Goal: Task Accomplishment & Management: Use online tool/utility

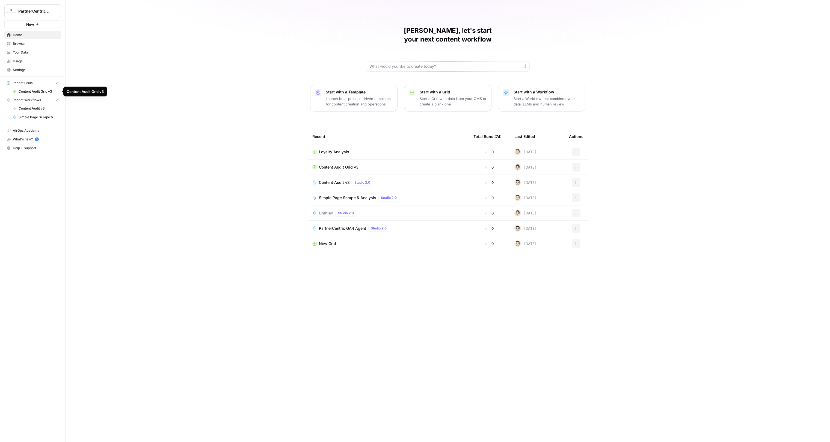
click at [42, 105] on link "Content Audit v3" at bounding box center [35, 108] width 51 height 9
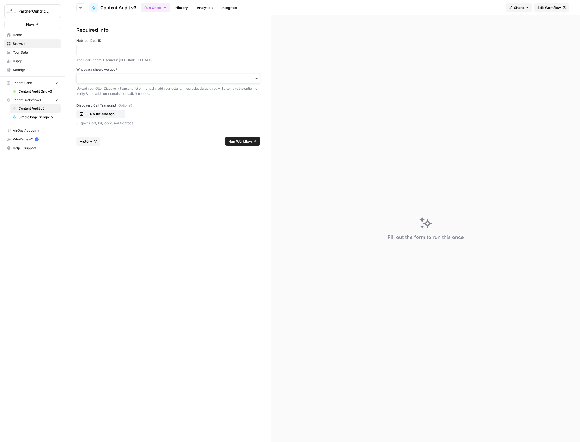
click at [135, 78] on input "What data should we use?" at bounding box center [168, 78] width 177 height 5
click at [108, 94] on div "I'll upload my call" at bounding box center [168, 93] width 183 height 10
click at [109, 115] on p "No file chosen" at bounding box center [102, 113] width 35 height 5
click at [163, 45] on div at bounding box center [168, 50] width 184 height 10
click at [162, 48] on p at bounding box center [168, 49] width 177 height 5
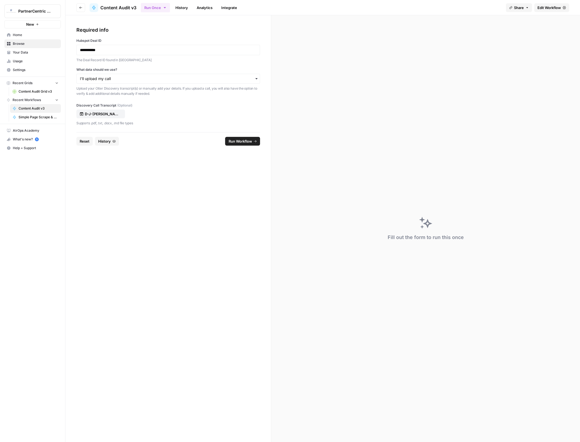
click at [200, 176] on form "**********" at bounding box center [168, 228] width 206 height 426
click at [249, 142] on span "Run Workflow" at bounding box center [239, 140] width 23 height 5
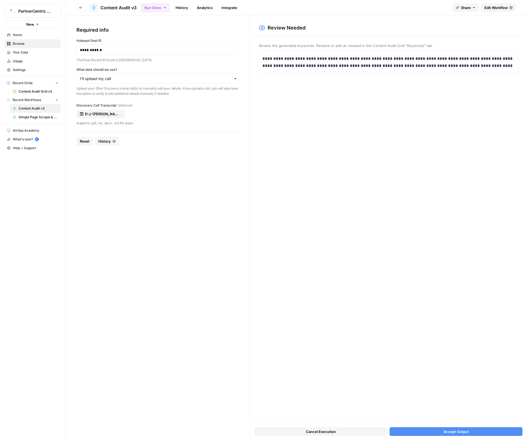
click at [482, 428] on button "Accept Output" at bounding box center [455, 431] width 133 height 9
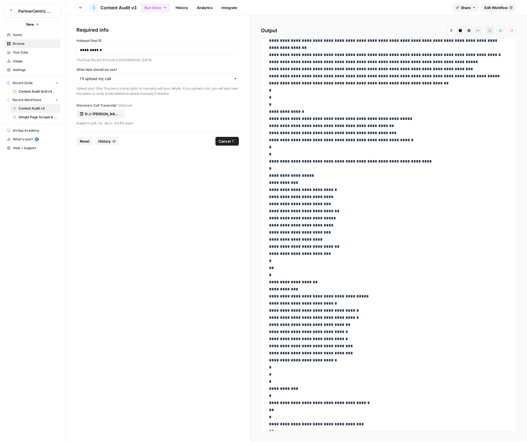
scroll to position [194, 0]
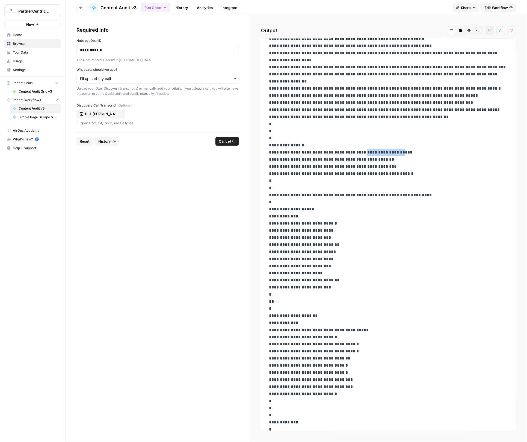
drag, startPoint x: 395, startPoint y: 145, endPoint x: 358, endPoint y: 145, distance: 37.1
click at [358, 145] on p "**********" at bounding box center [388, 280] width 239 height 859
copy p "**********"
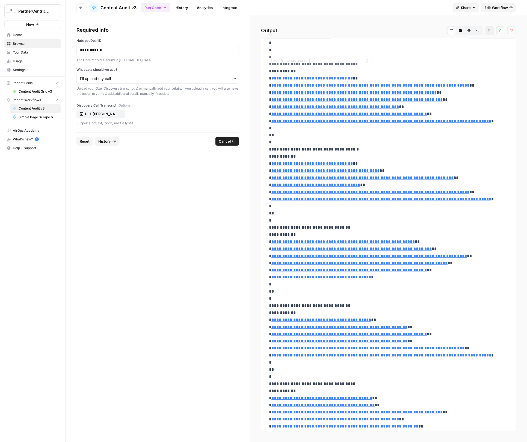
scroll to position [809, 0]
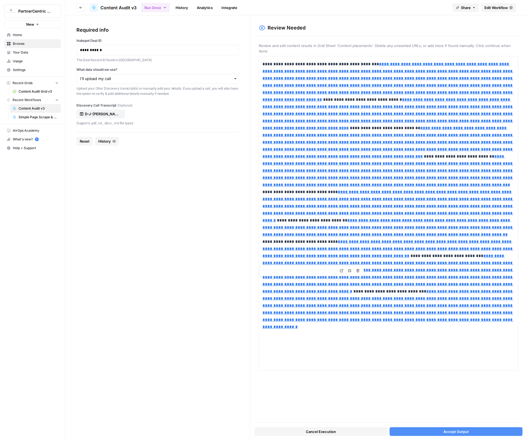
type input "[URL][DOMAIN_NAME][DOMAIN_NAME][DOMAIN_NAME][DOMAIN_NAME][DOMAIN_NAME][DOMAIN_N…"
click at [496, 430] on button "Accept Output" at bounding box center [455, 431] width 133 height 9
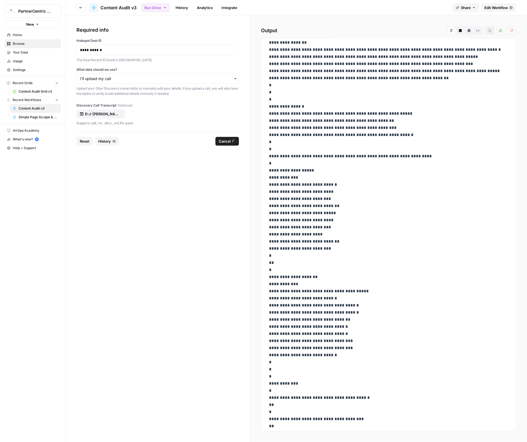
scroll to position [0, 0]
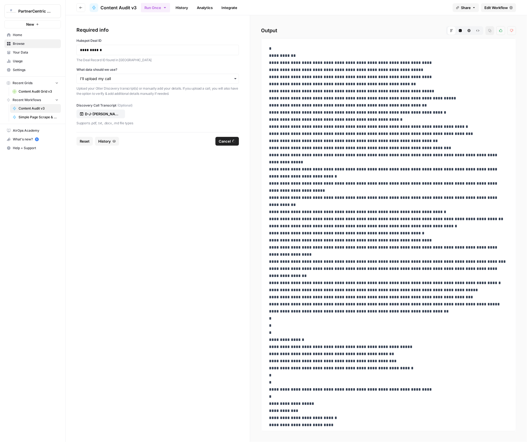
click at [460, 34] on button "Code Editor" at bounding box center [460, 30] width 9 height 9
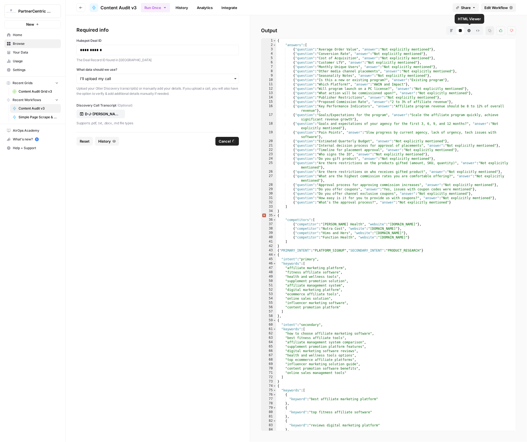
click at [472, 33] on button "HTML Viewer" at bounding box center [468, 30] width 9 height 9
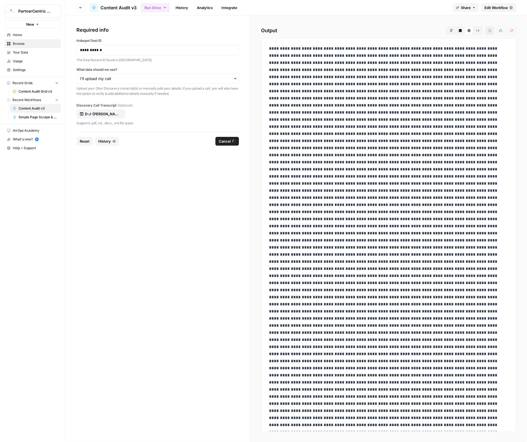
click at [476, 32] on button "Raw Output" at bounding box center [477, 30] width 9 height 9
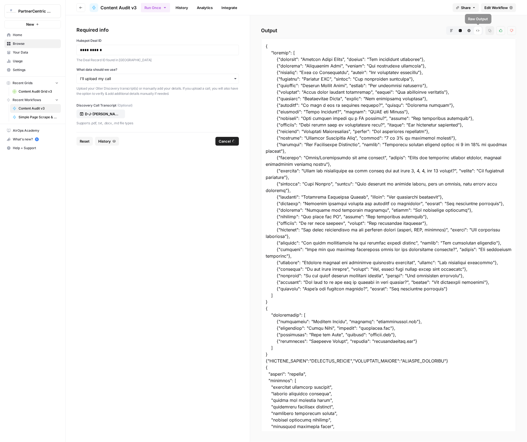
click at [450, 31] on icon "button" at bounding box center [451, 30] width 3 height 3
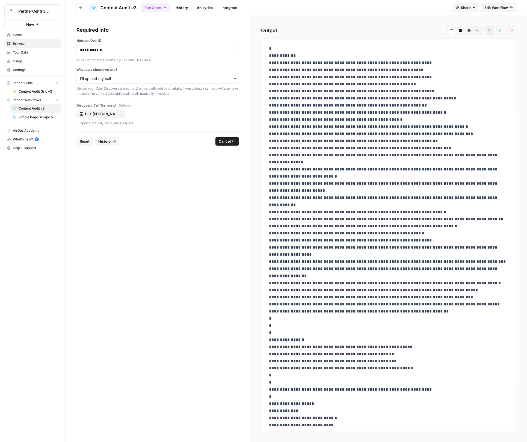
click at [101, 137] on button "History" at bounding box center [107, 141] width 24 height 9
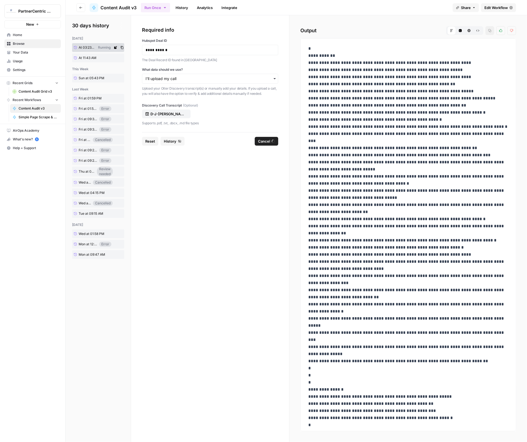
click at [102, 48] on div "Running" at bounding box center [104, 47] width 17 height 5
click at [94, 57] on span "At 11:43 AM" at bounding box center [88, 57] width 18 height 5
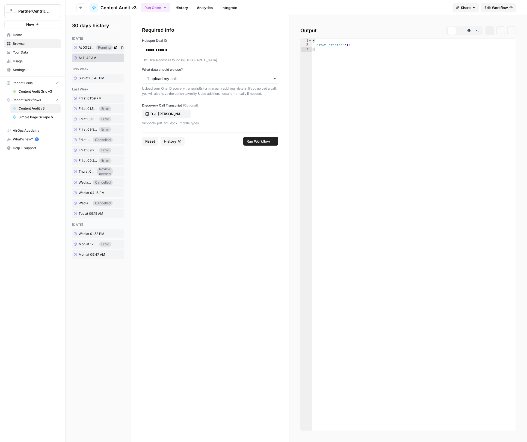
click at [94, 50] on link "At 03:23 PM" at bounding box center [84, 47] width 24 height 8
click at [83, 44] on link "At 03:23 PM" at bounding box center [84, 47] width 24 height 8
click at [118, 48] on link at bounding box center [115, 47] width 5 height 5
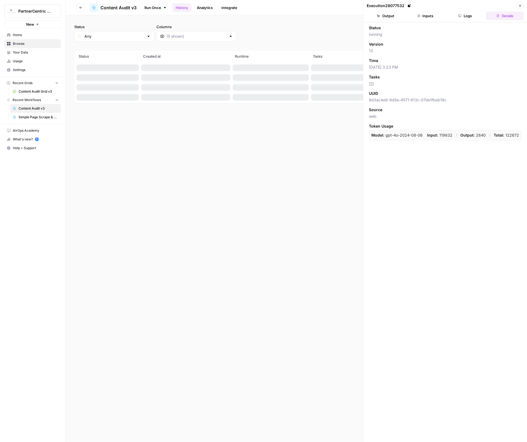
click at [430, 15] on button "Inputs" at bounding box center [425, 15] width 38 height 9
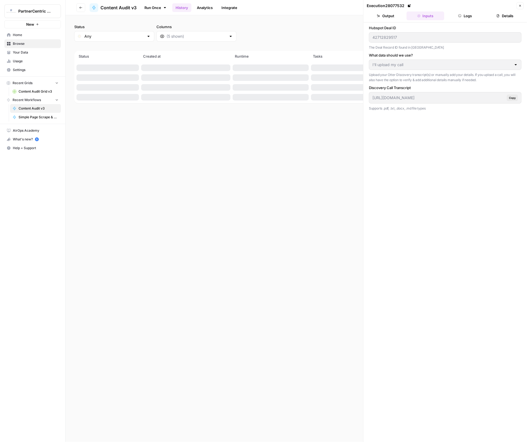
click at [464, 16] on button "Logs" at bounding box center [465, 15] width 38 height 9
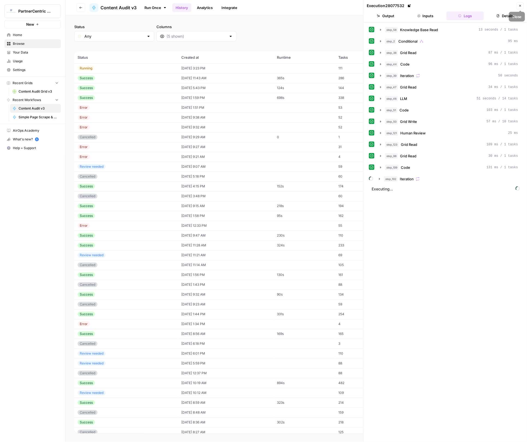
click at [519, 6] on icon "button" at bounding box center [520, 6] width 2 height 2
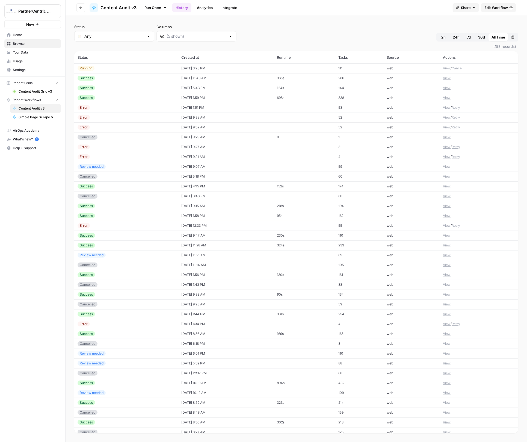
click at [115, 68] on div "Running" at bounding box center [126, 68] width 97 height 5
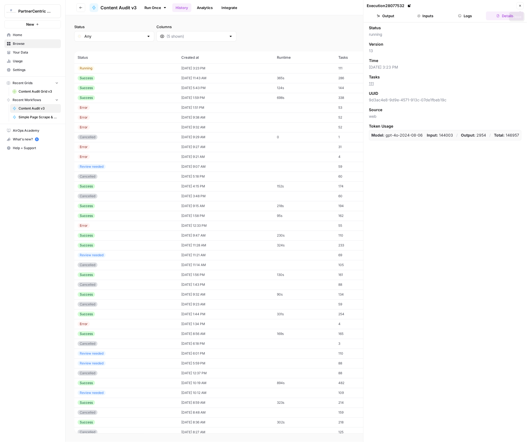
click at [519, 5] on icon "button" at bounding box center [519, 5] width 3 height 3
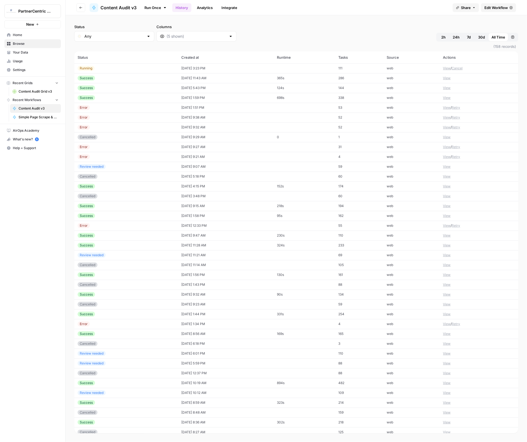
click at [152, 8] on link "Run Once" at bounding box center [155, 7] width 29 height 9
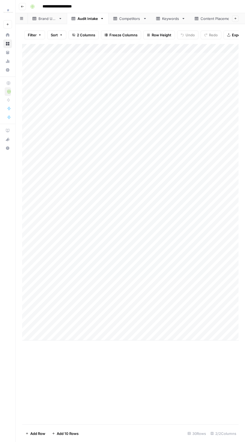
click at [35, 21] on link "Brand URL" at bounding box center [47, 18] width 39 height 11
click at [34, 58] on div "Add Column" at bounding box center [130, 62] width 216 height 37
click at [46, 429] on button "Delete 1 Row" at bounding box center [36, 432] width 28 height 9
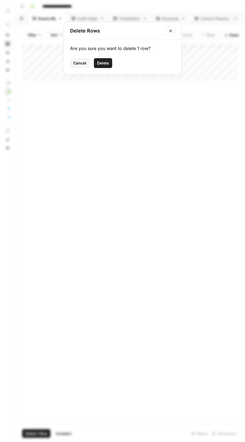
click at [105, 61] on span "Delete" at bounding box center [103, 62] width 12 height 5
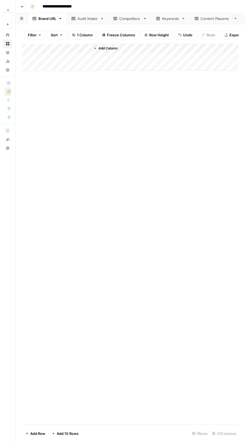
click at [83, 19] on div "Audit Intake" at bounding box center [88, 18] width 20 height 5
click at [31, 48] on div "Add Column" at bounding box center [130, 192] width 216 height 296
click at [38, 436] on button "Delete 30 Rows" at bounding box center [38, 432] width 33 height 9
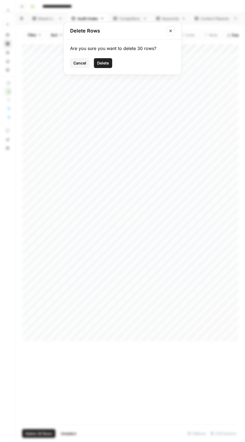
click at [109, 62] on button "Delete" at bounding box center [103, 63] width 18 height 10
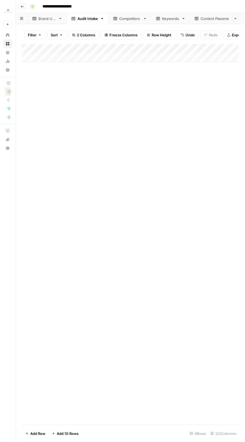
click at [116, 19] on icon at bounding box center [115, 18] width 4 height 3
click at [31, 49] on div "Add Column" at bounding box center [130, 104] width 216 height 120
click at [44, 433] on span "Delete 11 Rows" at bounding box center [37, 432] width 25 height 5
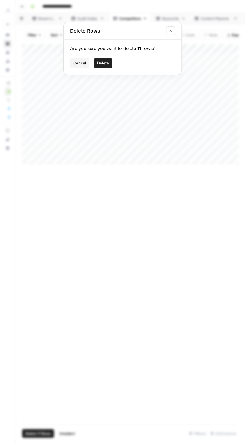
click at [101, 63] on span "Delete" at bounding box center [103, 62] width 12 height 5
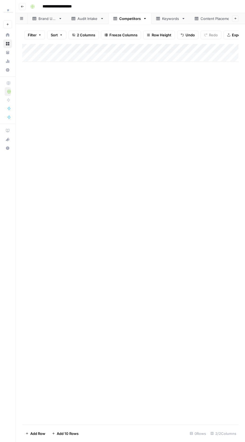
click at [170, 18] on div "Keywords" at bounding box center [170, 18] width 17 height 5
click at [29, 47] on div "Add Column" at bounding box center [130, 95] width 216 height 102
click at [37, 436] on button "Delete 9 Rows" at bounding box center [37, 432] width 31 height 9
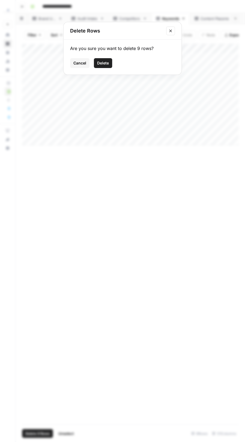
click at [102, 60] on span "Delete" at bounding box center [103, 62] width 12 height 5
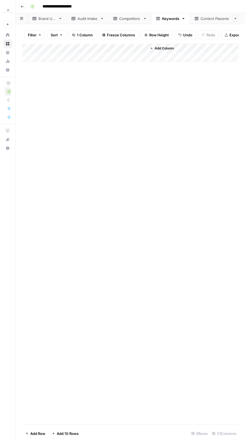
click at [209, 17] on div "Content Placements" at bounding box center [218, 18] width 35 height 5
click at [35, 47] on div "Add Column" at bounding box center [130, 159] width 216 height 231
click at [46, 436] on button "Delete 23 Rows" at bounding box center [38, 432] width 33 height 9
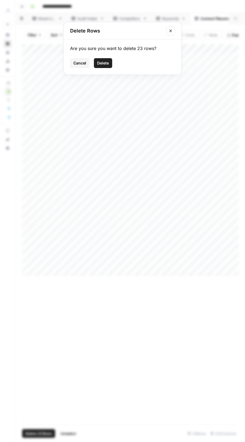
click at [105, 58] on button "Delete" at bounding box center [103, 63] width 18 height 10
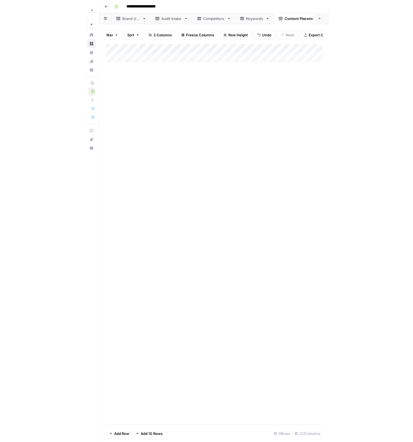
scroll to position [0, 8]
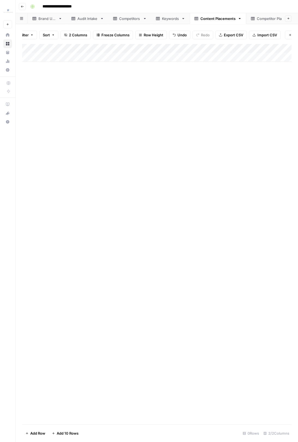
click at [270, 20] on div "Competitor Placements" at bounding box center [277, 18] width 41 height 5
click at [32, 47] on div "Add Column" at bounding box center [157, 122] width 270 height 157
click at [40, 436] on button "Delete 15 Rows" at bounding box center [38, 432] width 32 height 9
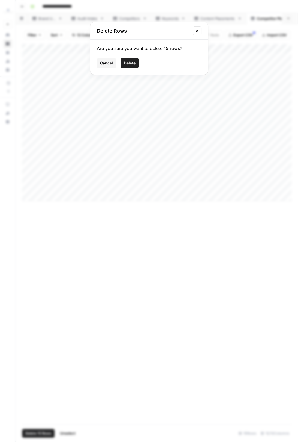
click at [135, 62] on span "Delete" at bounding box center [130, 62] width 12 height 5
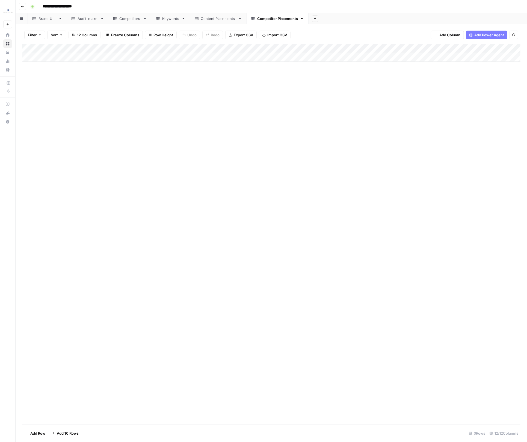
click at [82, 19] on div "Audit Intake" at bounding box center [88, 18] width 20 height 5
click at [126, 19] on div "Competitors" at bounding box center [130, 18] width 22 height 5
click at [32, 47] on div "Add Column" at bounding box center [271, 76] width 498 height 64
click at [36, 433] on span "Delete 5 Rows" at bounding box center [37, 432] width 24 height 5
click at [239, 65] on span "Delete" at bounding box center [244, 62] width 12 height 5
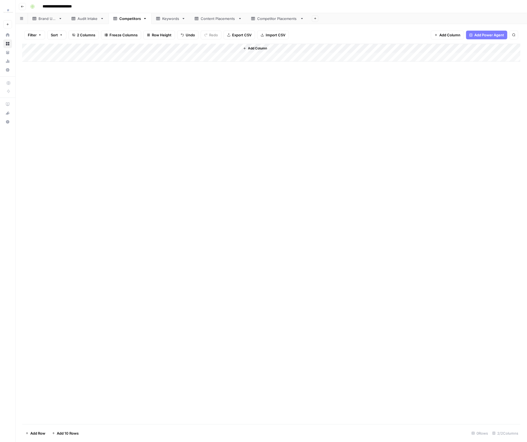
click at [175, 22] on link "Keywords" at bounding box center [170, 18] width 38 height 11
click at [28, 47] on div "Add Column" at bounding box center [271, 76] width 498 height 64
click at [40, 431] on span "Delete 5 Rows" at bounding box center [37, 432] width 24 height 5
click at [244, 66] on button "Delete" at bounding box center [244, 63] width 18 height 10
click at [128, 18] on div "Competitors" at bounding box center [130, 18] width 22 height 5
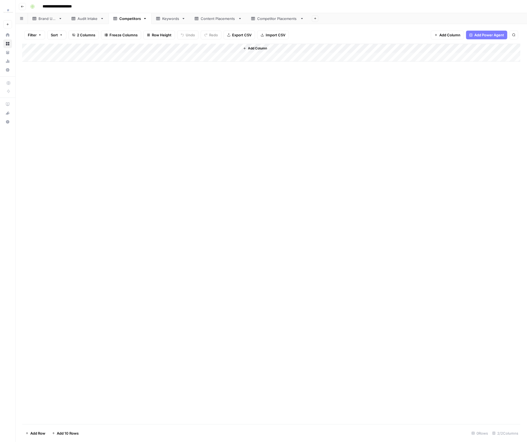
click at [55, 59] on div "Add Column" at bounding box center [271, 53] width 498 height 18
click at [60, 64] on div "Add Column" at bounding box center [271, 57] width 498 height 27
click at [70, 115] on div "Add Column" at bounding box center [271, 234] width 498 height 380
click at [50, 59] on div "Add Column" at bounding box center [271, 62] width 498 height 37
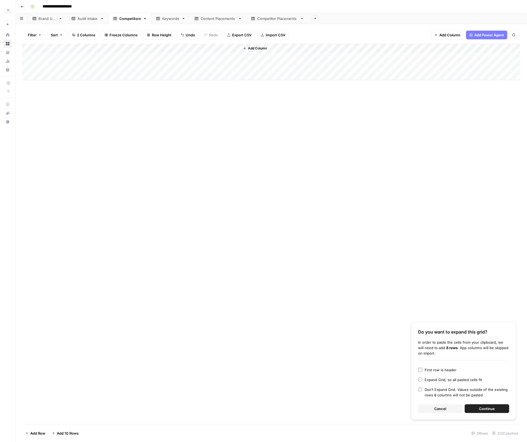
click at [483, 409] on span "Continue" at bounding box center [487, 408] width 16 height 5
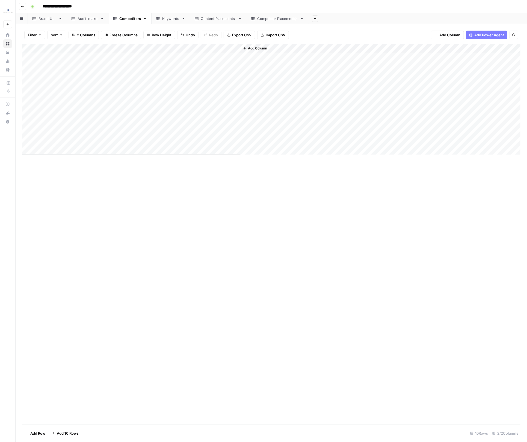
click at [172, 17] on div "Keywords" at bounding box center [170, 18] width 17 height 5
click at [124, 56] on div "Add Column" at bounding box center [271, 53] width 498 height 18
click at [101, 67] on div "Add Column" at bounding box center [271, 57] width 498 height 27
click at [86, 58] on div "Add Column" at bounding box center [271, 62] width 498 height 37
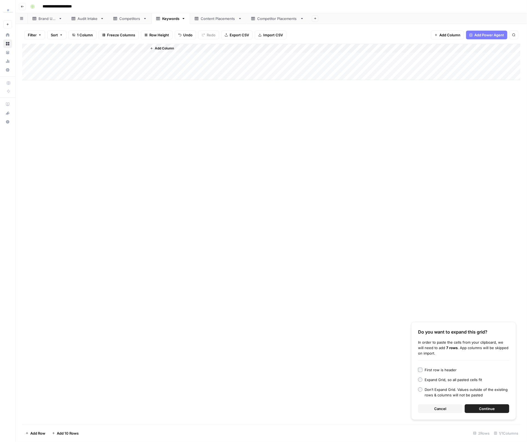
click at [479, 408] on span "Continue" at bounding box center [487, 408] width 16 height 5
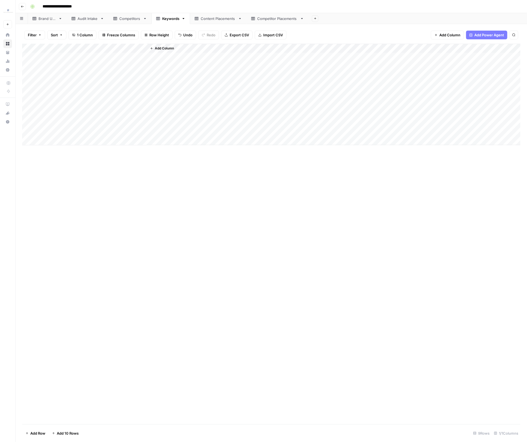
click at [131, 17] on div "Competitors" at bounding box center [130, 18] width 22 height 5
click at [214, 20] on div "Content Placements" at bounding box center [218, 18] width 35 height 5
click at [290, 17] on div "Competitor Placements" at bounding box center [277, 18] width 41 height 5
click at [232, 20] on div "Content Placements" at bounding box center [218, 18] width 35 height 5
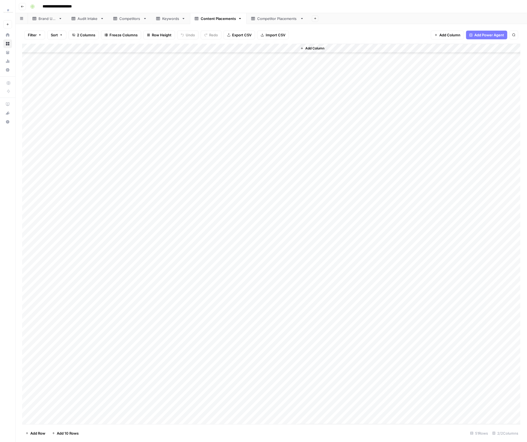
scroll to position [36, 0]
click at [151, 227] on div "Add Column" at bounding box center [271, 234] width 498 height 380
click at [158, 188] on div "Add Column" at bounding box center [271, 234] width 498 height 380
click at [179, 245] on div "Add Column" at bounding box center [271, 234] width 498 height 380
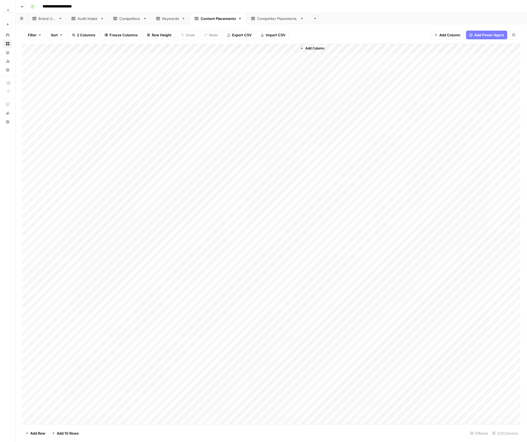
click at [158, 89] on div "Add Column" at bounding box center [271, 234] width 498 height 380
click at [171, 163] on div "Add Column" at bounding box center [271, 234] width 498 height 380
click at [168, 184] on div "Add Column" at bounding box center [271, 234] width 498 height 380
click at [255, 24] on link "Competitor Placements" at bounding box center [277, 18] width 62 height 11
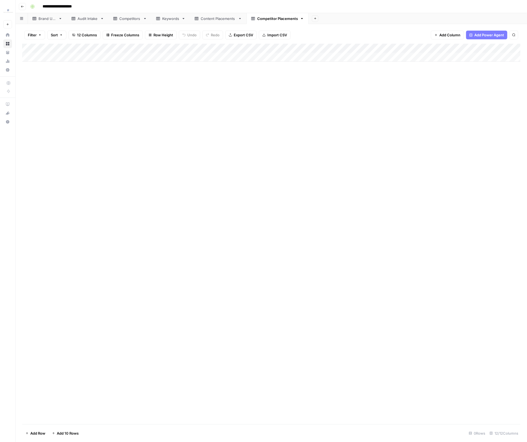
click at [86, 55] on div "Add Column" at bounding box center [271, 53] width 498 height 18
click at [75, 70] on div "Add Column" at bounding box center [271, 57] width 498 height 27
drag, startPoint x: 79, startPoint y: 95, endPoint x: 79, endPoint y: 73, distance: 22.1
click at [80, 94] on div "Add Column" at bounding box center [271, 234] width 498 height 380
click at [77, 57] on div "Add Column" at bounding box center [271, 62] width 498 height 37
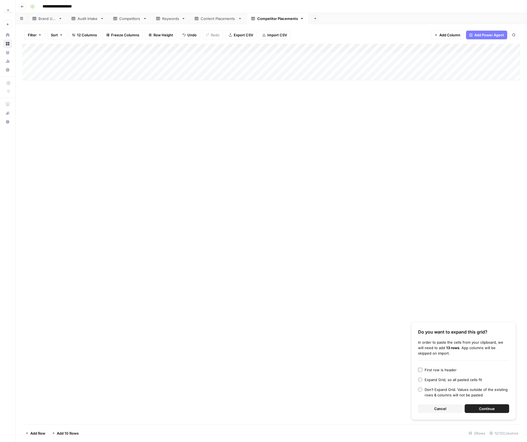
click at [501, 411] on button "Continue" at bounding box center [486, 408] width 44 height 9
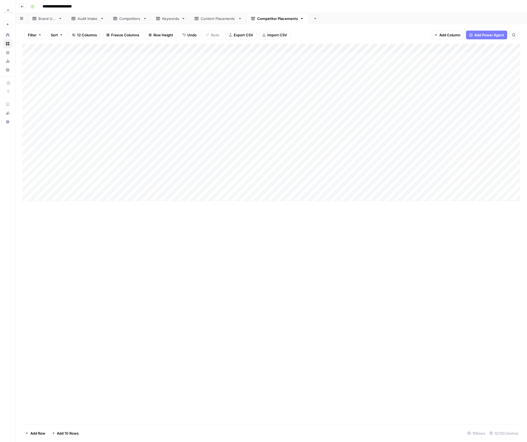
click at [49, 18] on div "Brand URL" at bounding box center [47, 18] width 18 height 5
click at [88, 21] on link "Audit Intake" at bounding box center [88, 18] width 42 height 11
type input "**********"
click at [132, 22] on link "Competitors" at bounding box center [130, 18] width 43 height 11
click at [42, 20] on div "Brand URL" at bounding box center [47, 18] width 18 height 5
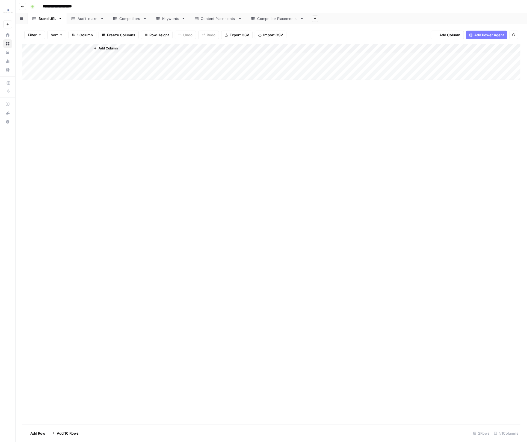
click at [86, 18] on div "Audit Intake" at bounding box center [88, 18] width 20 height 5
type input "**********"
click at [273, 17] on div "Competitor Placements" at bounding box center [277, 18] width 41 height 5
type input "**********"
click at [42, 19] on div "Brand URL" at bounding box center [47, 18] width 18 height 5
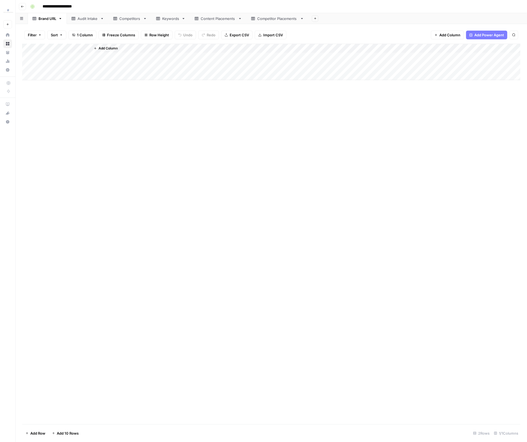
click at [24, 7] on icon "button" at bounding box center [22, 6] width 3 height 3
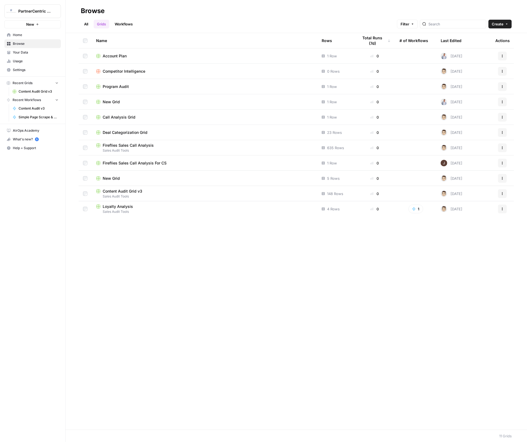
click at [19, 53] on span "Your Data" at bounding box center [36, 52] width 46 height 5
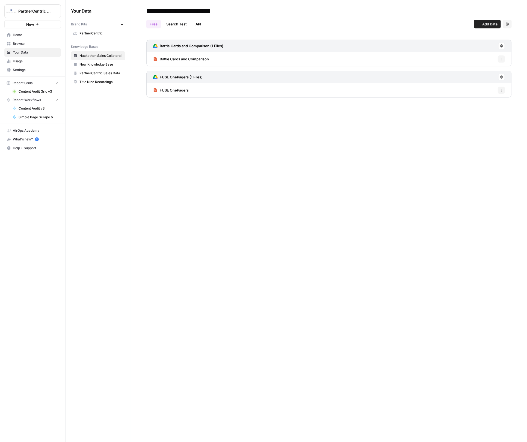
click at [34, 89] on span "Content Audit Grid v3" at bounding box center [39, 91] width 40 height 5
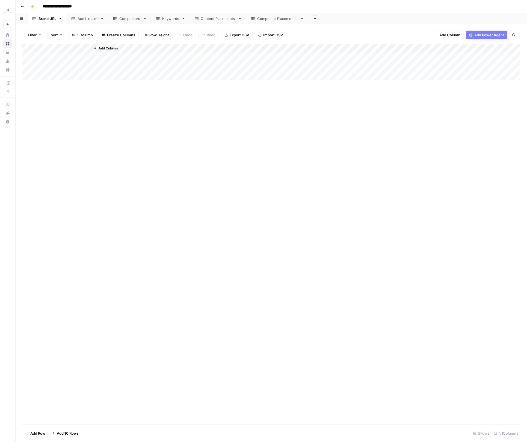
click at [276, 14] on link "Competitor Placements" at bounding box center [277, 18] width 62 height 11
click at [48, 362] on div "Add Column" at bounding box center [271, 234] width 498 height 380
click at [32, 149] on div "Add Column" at bounding box center [271, 234] width 498 height 380
click at [205, 371] on div "Add Column" at bounding box center [271, 234] width 498 height 380
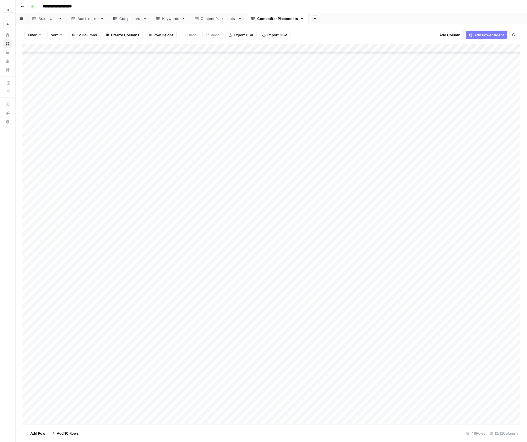
click at [209, 368] on div "Add Column" at bounding box center [271, 234] width 498 height 380
click at [228, 361] on div "Add Column" at bounding box center [271, 234] width 498 height 380
click at [102, 361] on div "Add Column" at bounding box center [271, 234] width 498 height 380
click at [314, 368] on div "Add Column" at bounding box center [271, 234] width 498 height 380
click at [336, 364] on div "Add Column" at bounding box center [271, 234] width 498 height 380
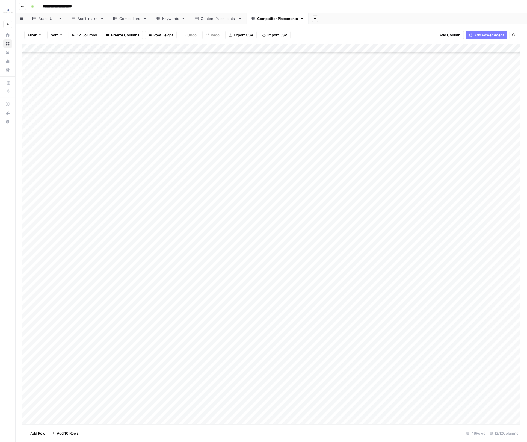
drag, startPoint x: 396, startPoint y: 366, endPoint x: 400, endPoint y: 366, distance: 4.1
click at [400, 366] on div "Add Column" at bounding box center [271, 234] width 498 height 380
click at [465, 366] on div "Add Column" at bounding box center [271, 234] width 498 height 380
click at [520, 365] on div "Filter Sort 12 Columns Freeze Columns Row Height Undo Redo Export CSV Import CS…" at bounding box center [271, 233] width 511 height 418
click at [510, 364] on div "Add Column" at bounding box center [271, 234] width 498 height 380
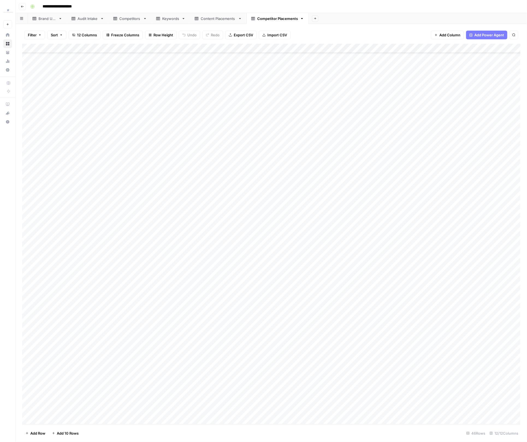
scroll to position [0, 0]
click at [216, 215] on div "Add Column" at bounding box center [271, 234] width 498 height 380
click at [87, 220] on div "Add Column" at bounding box center [271, 234] width 498 height 380
click at [250, 219] on div "Add Column" at bounding box center [271, 234] width 498 height 380
drag, startPoint x: 343, startPoint y: 216, endPoint x: 349, endPoint y: 216, distance: 5.5
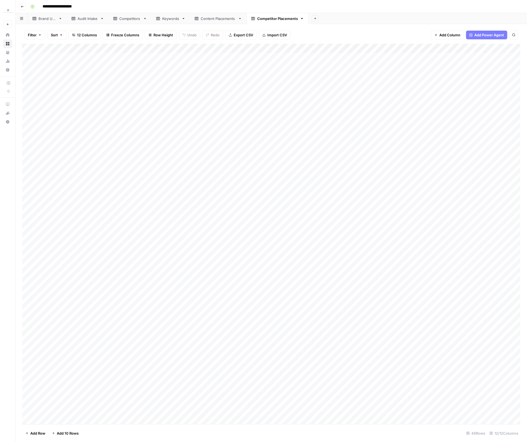
click at [343, 216] on div "Add Column" at bounding box center [271, 234] width 498 height 380
click at [386, 216] on div "Add Column" at bounding box center [271, 234] width 498 height 380
click at [276, 143] on div "Add Column" at bounding box center [271, 234] width 498 height 380
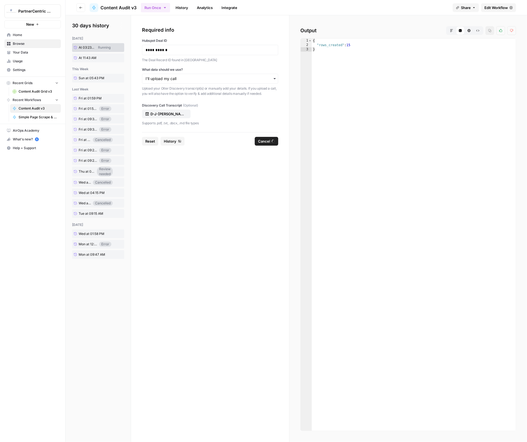
click at [81, 9] on button "Go back" at bounding box center [80, 7] width 9 height 9
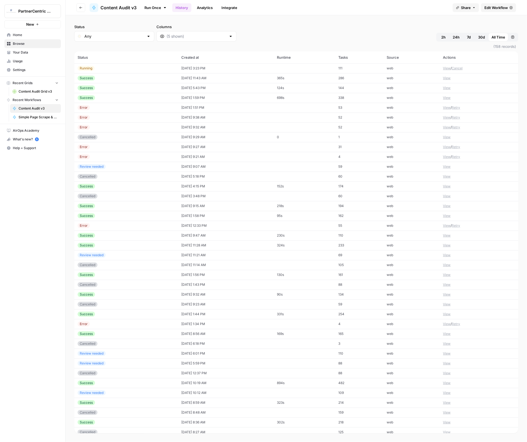
click at [32, 54] on span "Your Data" at bounding box center [36, 52] width 46 height 5
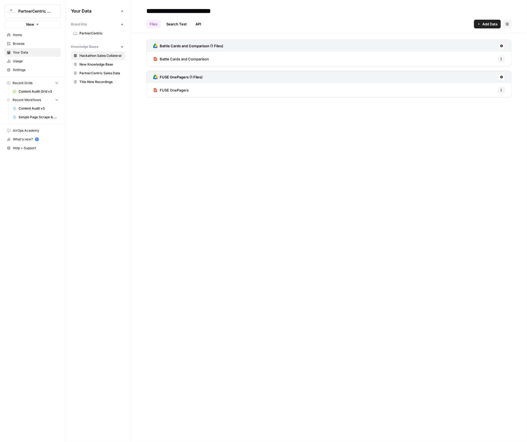
click at [25, 37] on link "Home" at bounding box center [32, 35] width 56 height 9
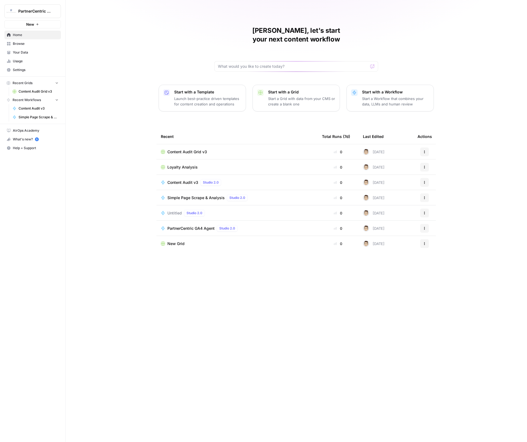
click at [25, 50] on span "Your Data" at bounding box center [36, 52] width 46 height 5
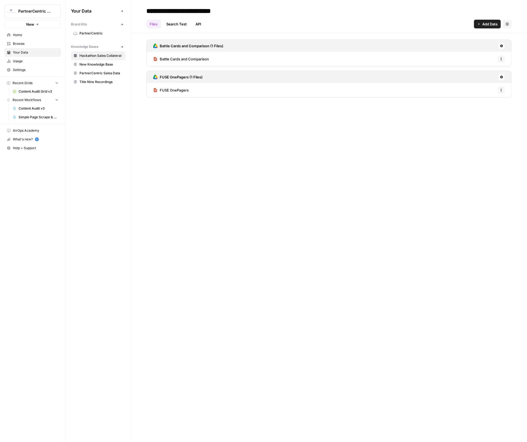
click at [22, 44] on span "Browse" at bounding box center [36, 43] width 46 height 5
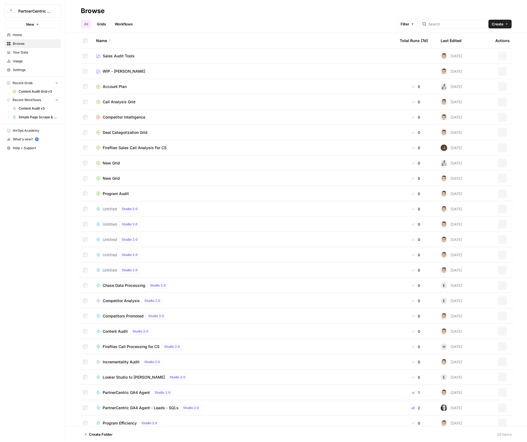
click at [136, 55] on link "Sales Audit Tools" at bounding box center [243, 55] width 295 height 5
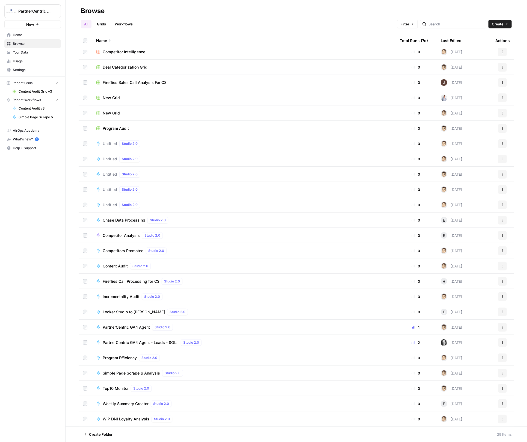
click at [184, 294] on div "Incrementality Audit Studio 2.0" at bounding box center [243, 296] width 295 height 7
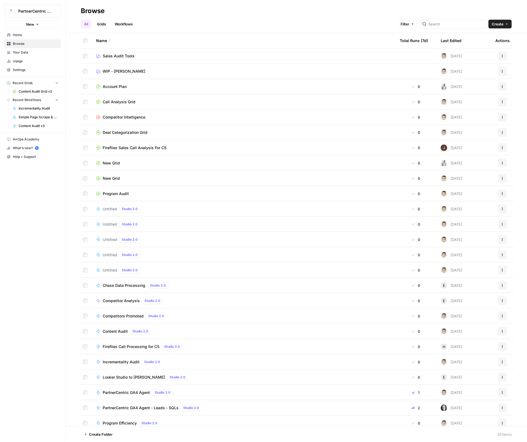
scroll to position [65, 0]
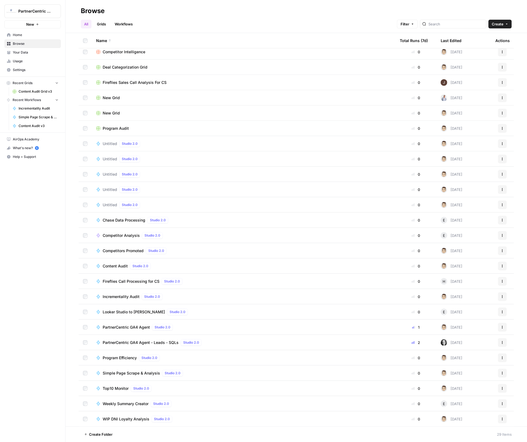
click at [195, 359] on div "Program Efficiency Studio 2.0" at bounding box center [243, 357] width 295 height 7
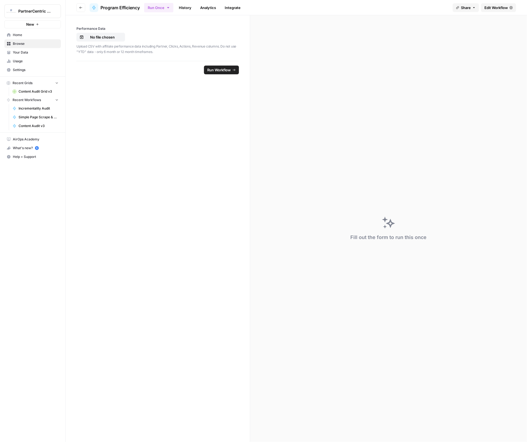
click at [493, 8] on span "Edit Workflow" at bounding box center [495, 7] width 23 height 5
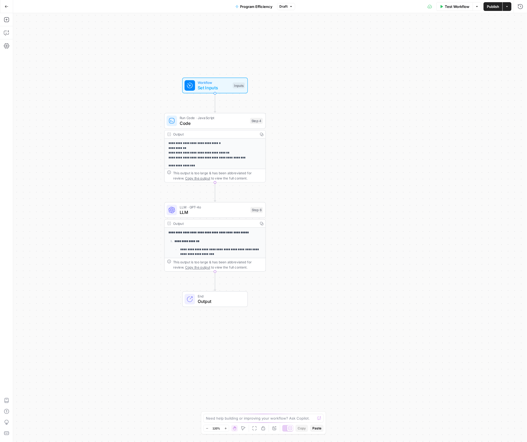
drag, startPoint x: 380, startPoint y: 168, endPoint x: 332, endPoint y: 137, distance: 56.6
click at [332, 137] on div "**********" at bounding box center [270, 227] width 514 height 428
